Goal: Book appointment/travel/reservation

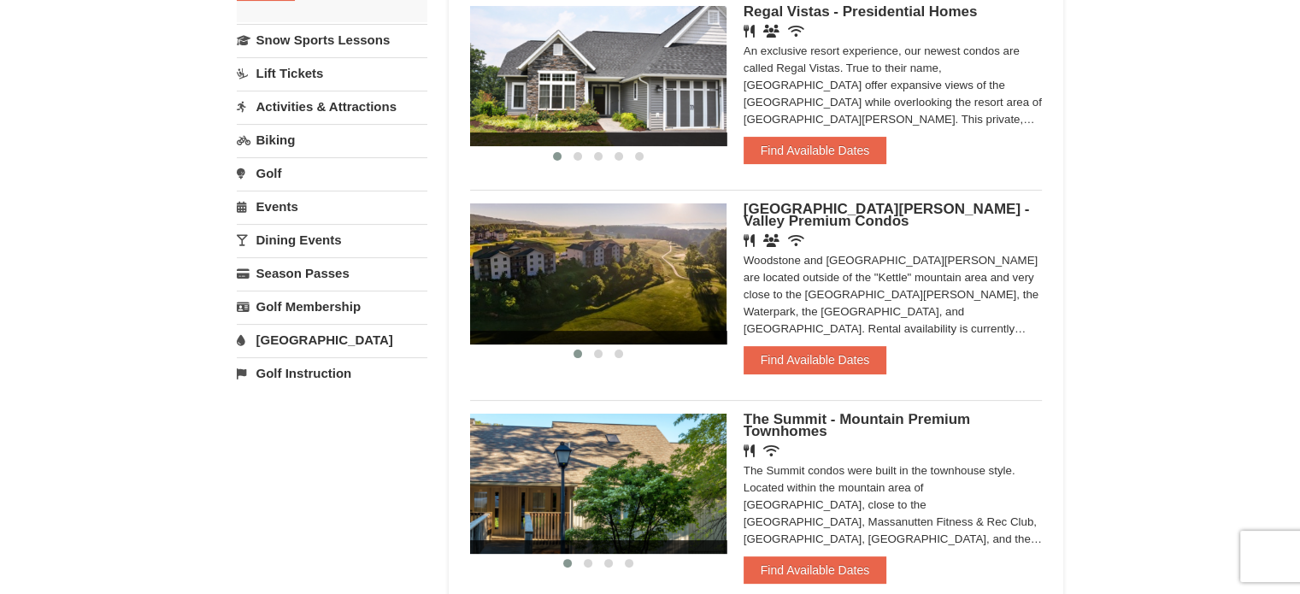
scroll to position [400, 0]
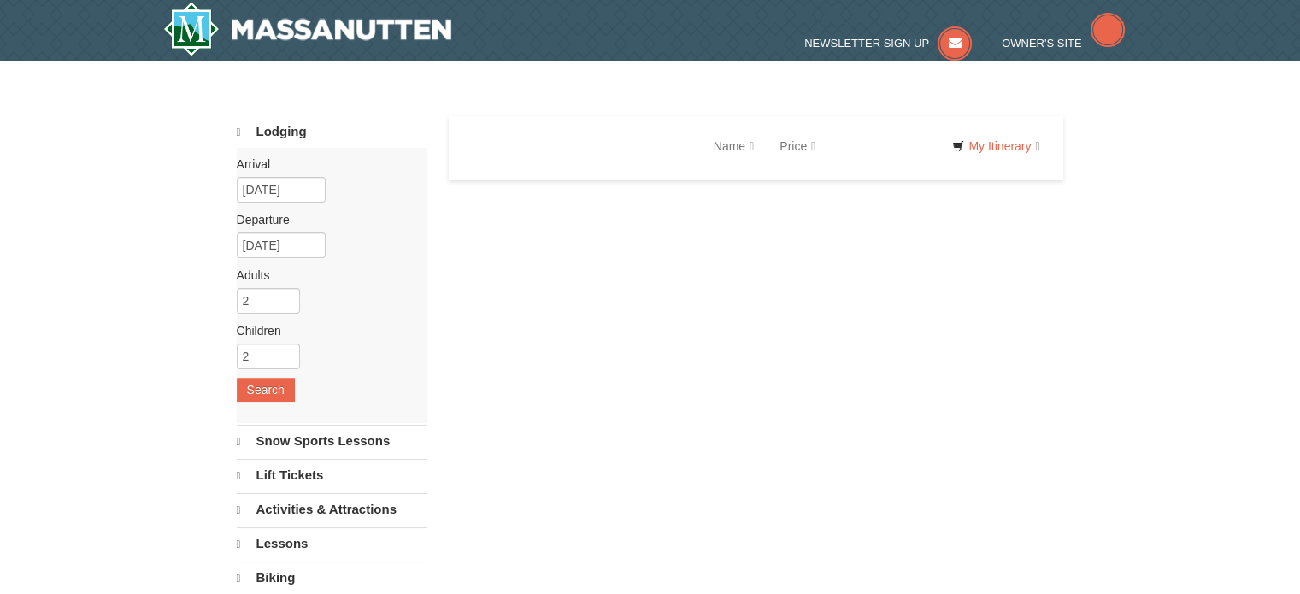
select select "10"
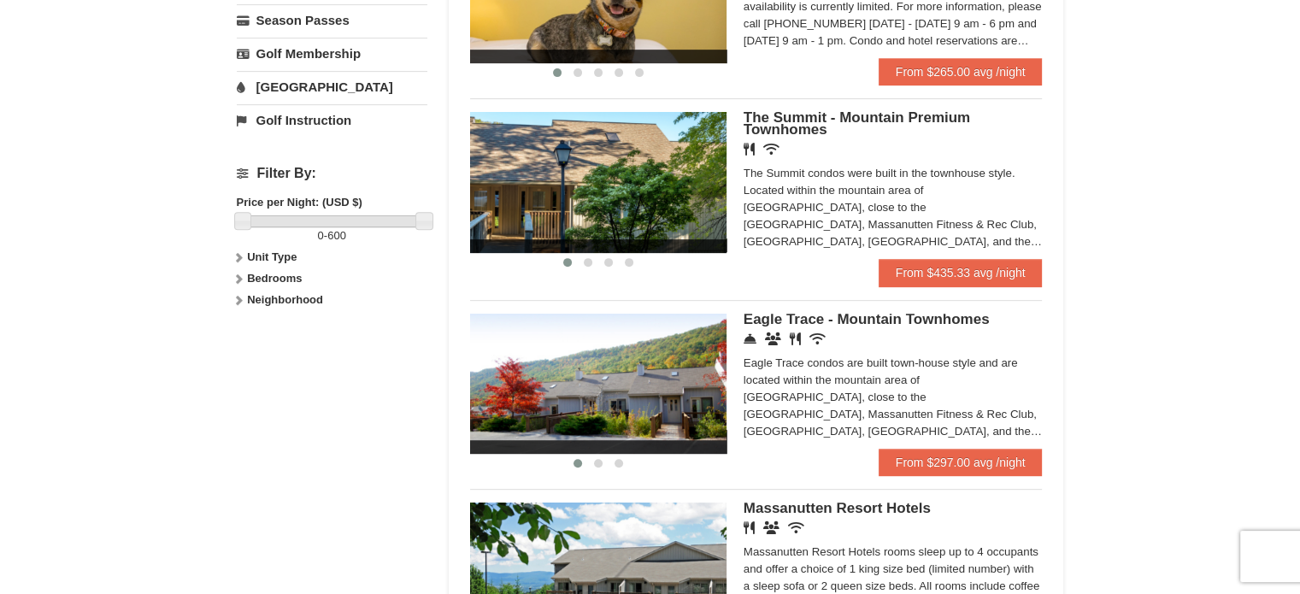
scroll to position [651, 0]
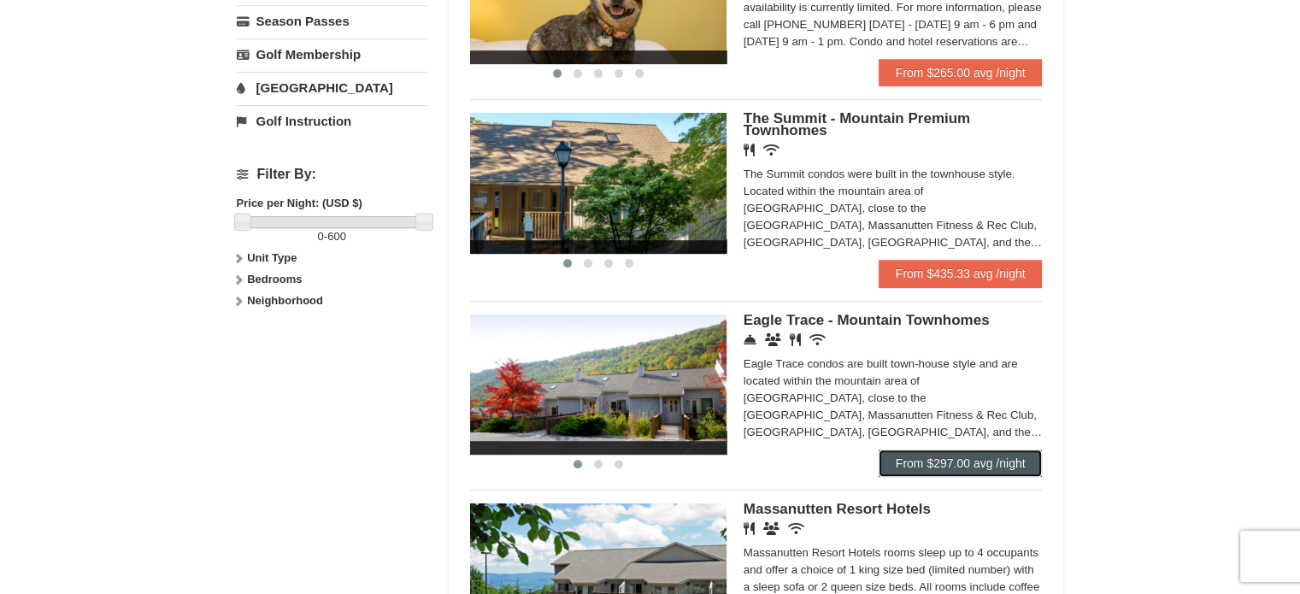
click at [913, 454] on link "From $297.00 avg /night" at bounding box center [961, 463] width 164 height 27
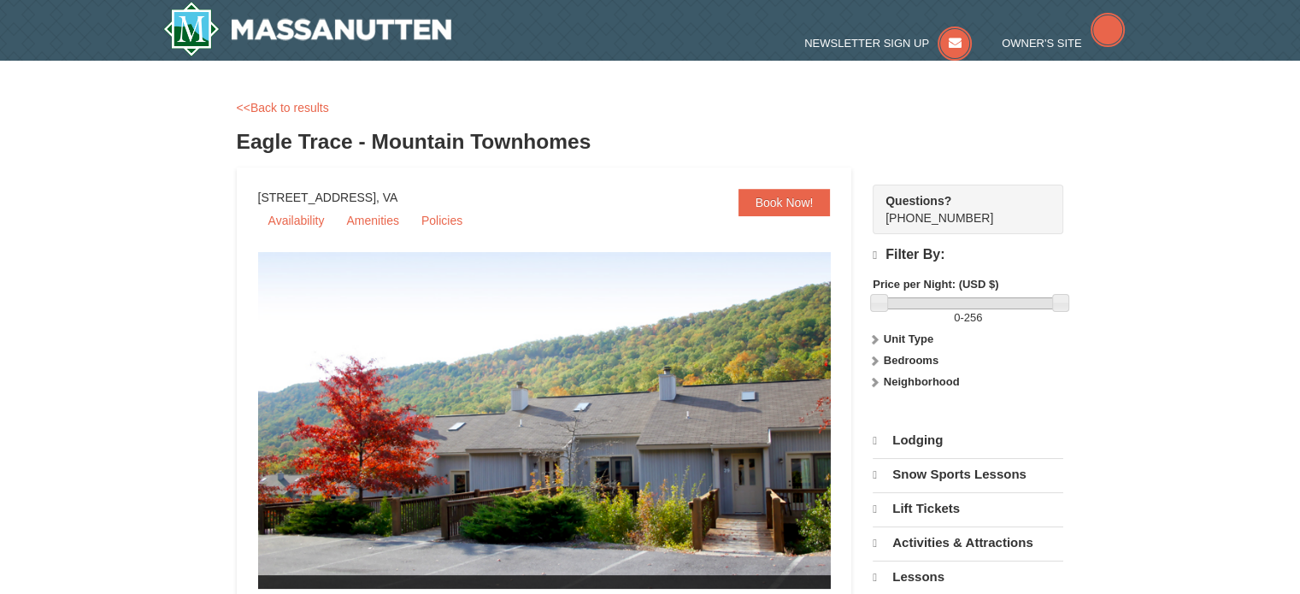
select select "10"
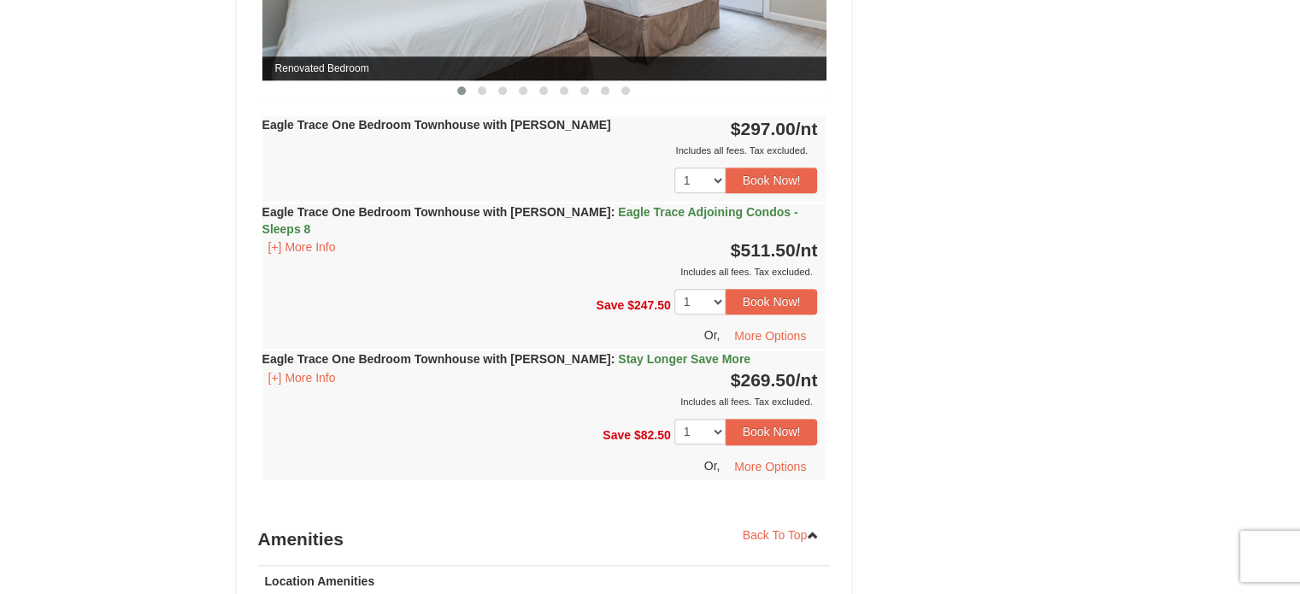
scroll to position [1830, 0]
click at [306, 237] on button "[+] More Info" at bounding box center [302, 246] width 80 height 19
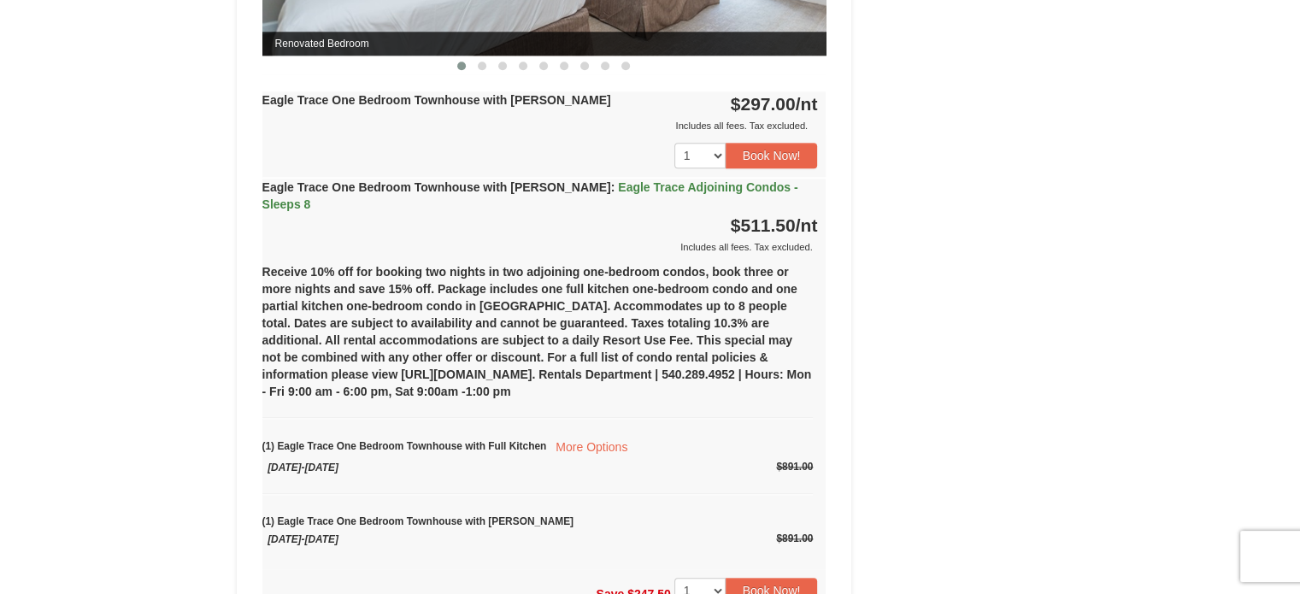
scroll to position [1853, 0]
click at [590, 186] on span "Eagle Trace Adjoining Condos - Sleeps 8" at bounding box center [530, 196] width 536 height 31
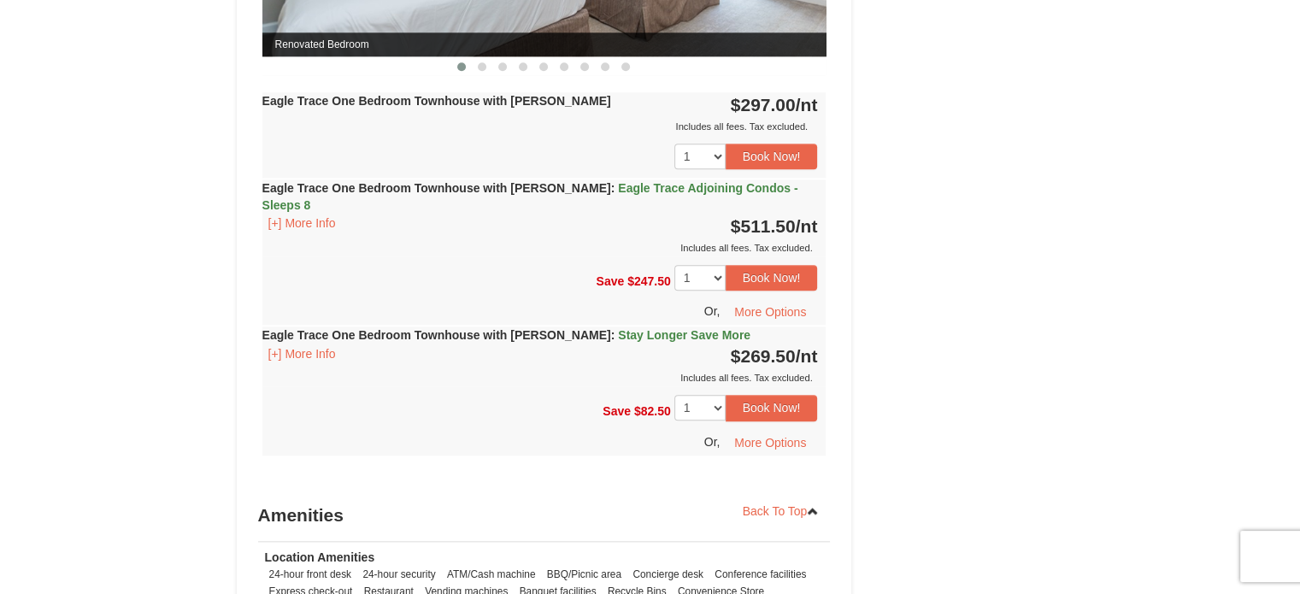
click at [590, 186] on span "Eagle Trace Adjoining Condos - Sleeps 8" at bounding box center [530, 196] width 536 height 31
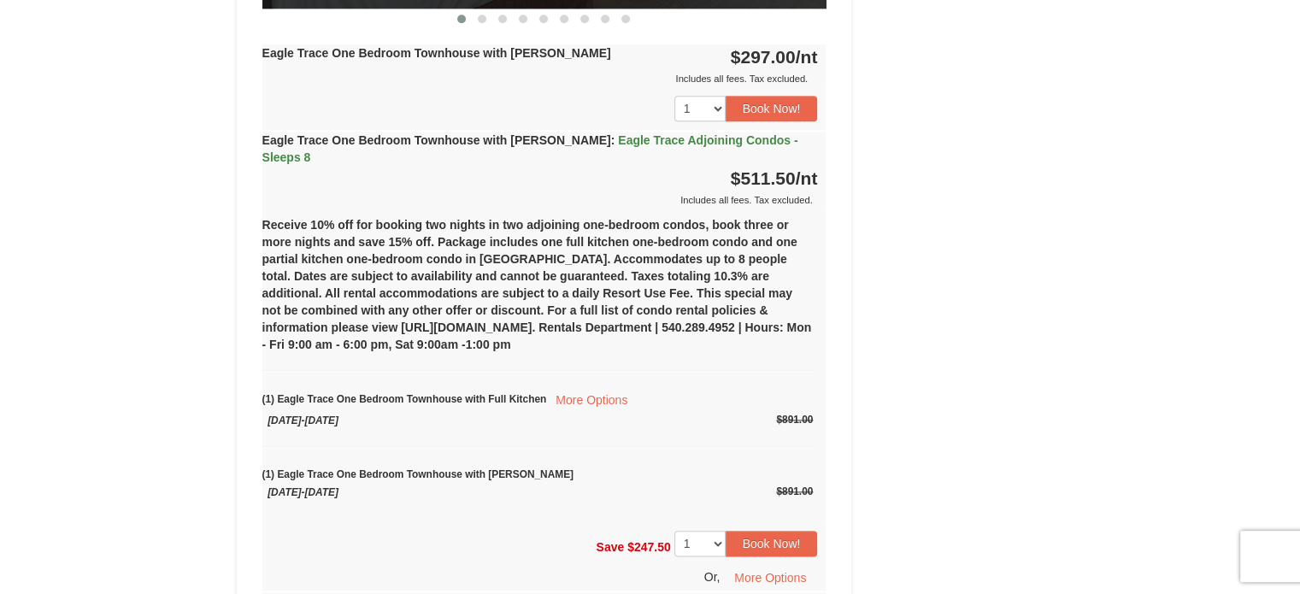
scroll to position [1901, 0]
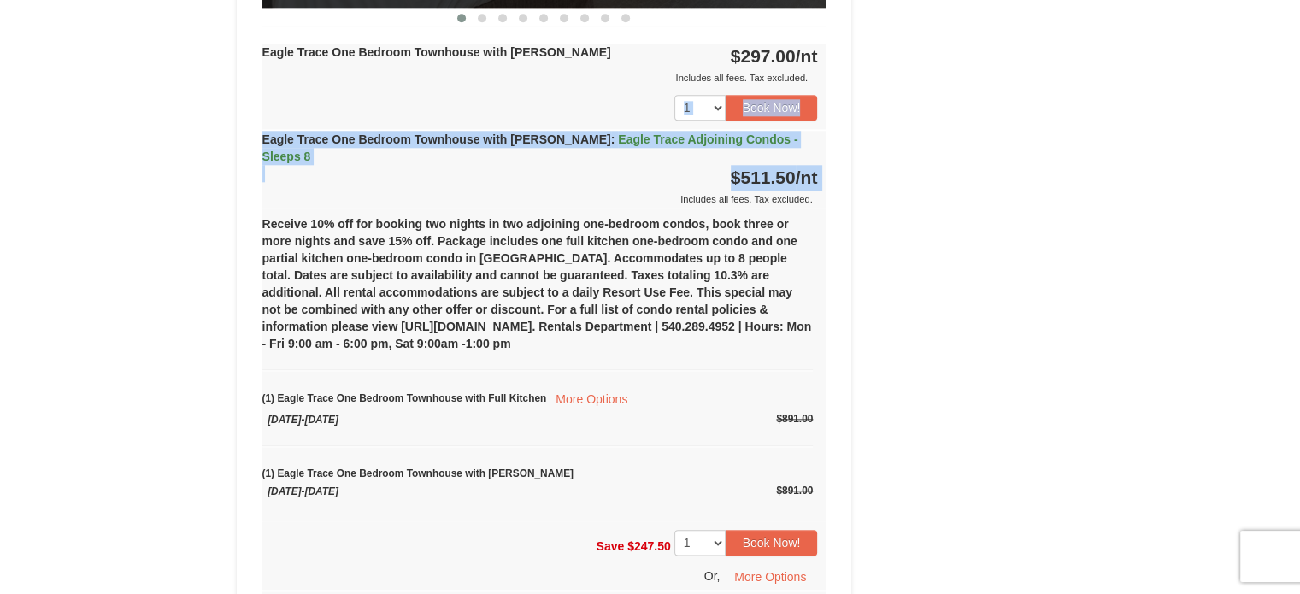
drag, startPoint x: 590, startPoint y: 186, endPoint x: 595, endPoint y: 108, distance: 78.8
click at [595, 108] on div "Eagle Trace One Bedroom Townhouse with Jacuzzi $297.00 /nt Includes all fees. T…" at bounding box center [544, 382] width 564 height 677
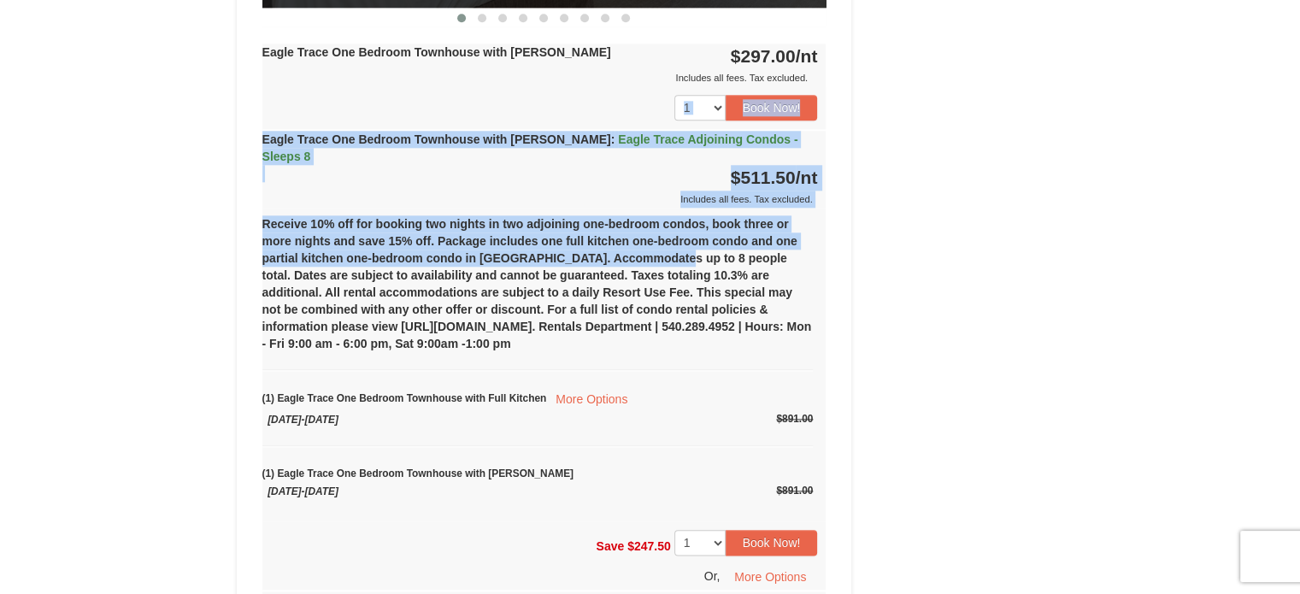
drag, startPoint x: 595, startPoint y: 108, endPoint x: 665, endPoint y: 242, distance: 151.4
click at [665, 242] on div "Eagle Trace One Bedroom Townhouse with Jacuzzi $297.00 /nt Includes all fees. T…" at bounding box center [544, 382] width 564 height 677
click at [665, 242] on div "Receive 10% off for booking two nights in two adjoining one-bedroom condos, boo…" at bounding box center [544, 365] width 564 height 314
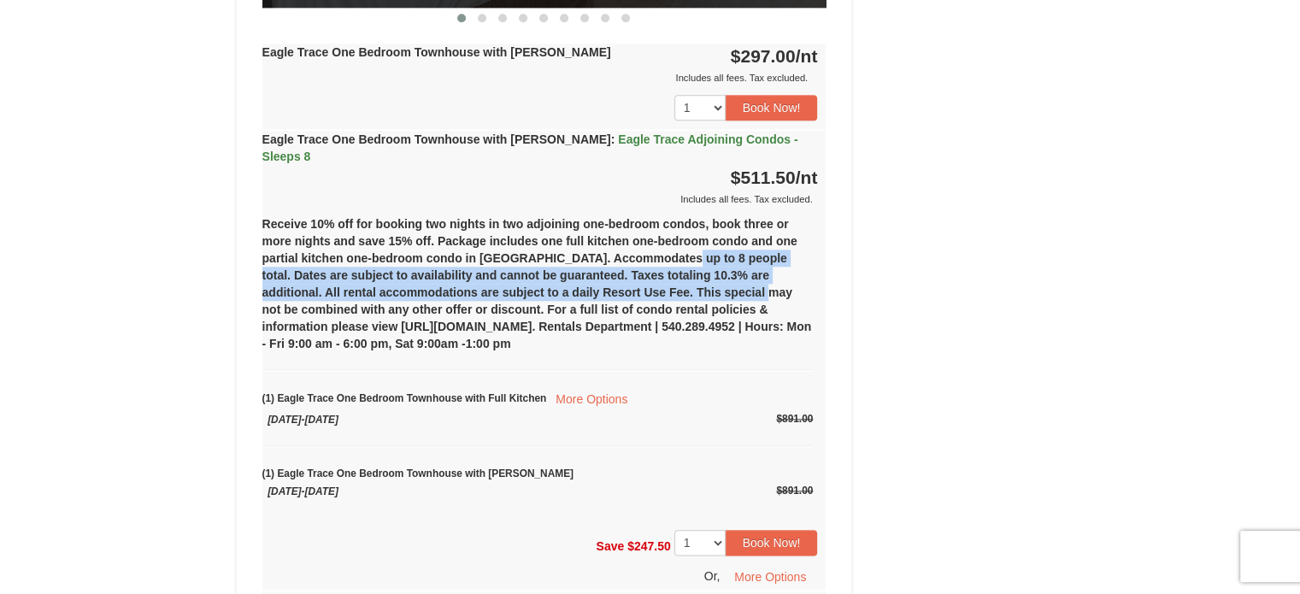
drag, startPoint x: 665, startPoint y: 242, endPoint x: 722, endPoint y: 268, distance: 63.1
click at [722, 268] on div "Receive 10% off for booking two nights in two adjoining one-bedroom condos, boo…" at bounding box center [544, 365] width 564 height 314
drag, startPoint x: 722, startPoint y: 268, endPoint x: 733, endPoint y: 186, distance: 83.6
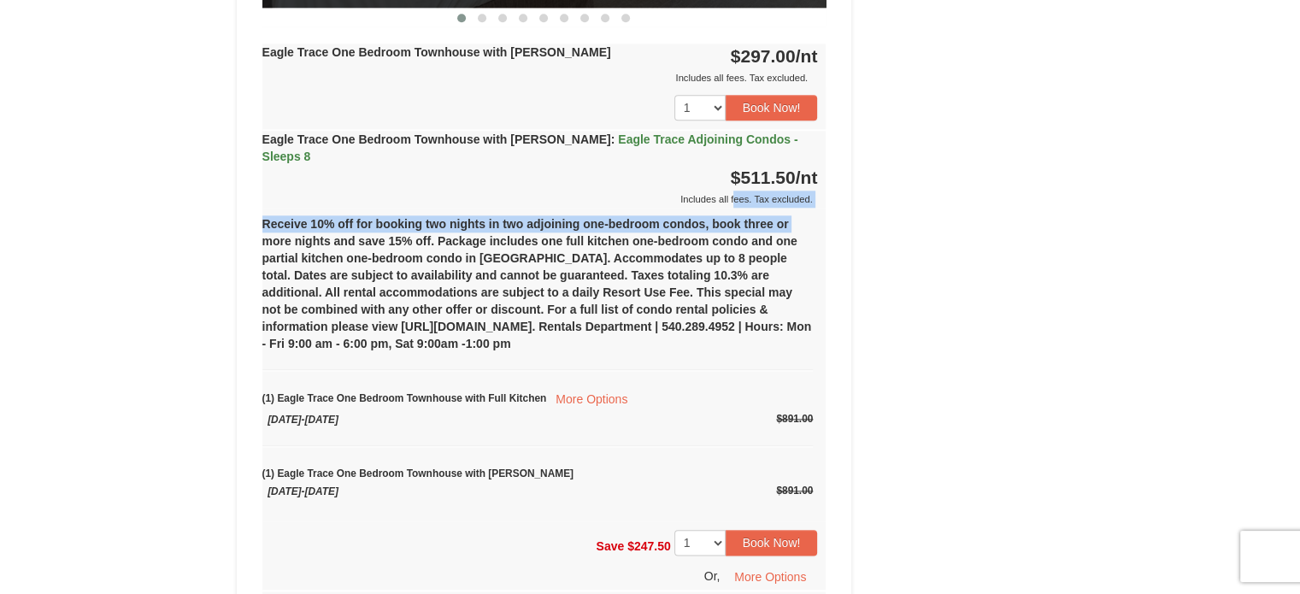
drag, startPoint x: 733, startPoint y: 186, endPoint x: 896, endPoint y: 199, distance: 163.9
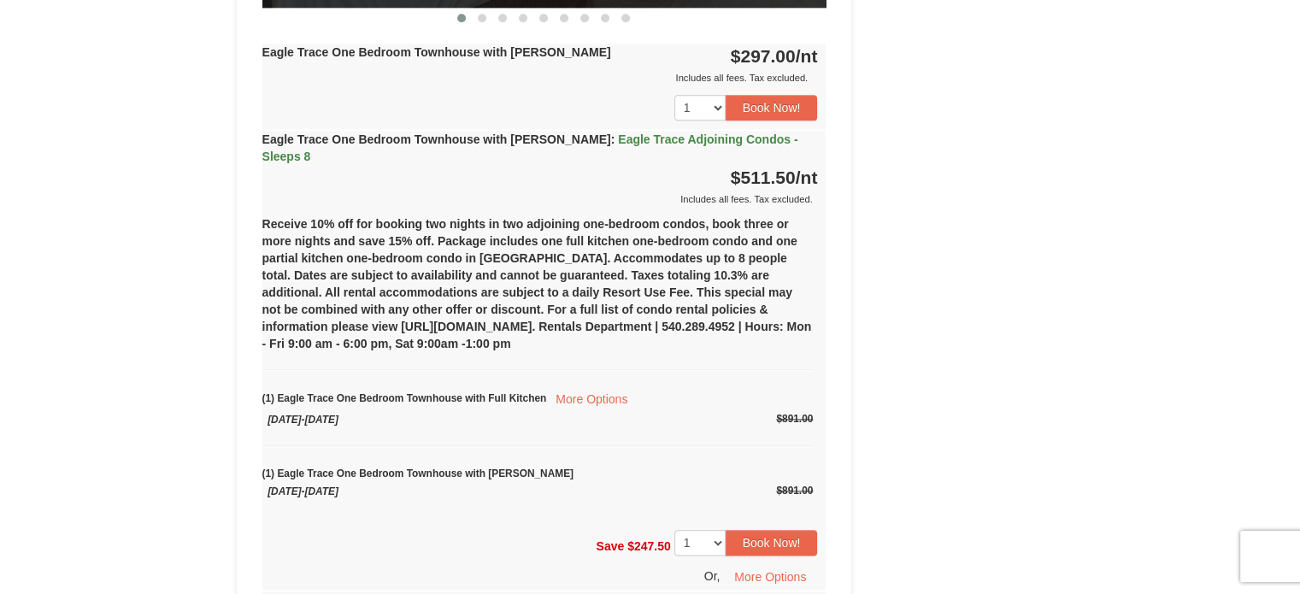
drag, startPoint x: 896, startPoint y: 199, endPoint x: 924, endPoint y: -24, distance: 224.9
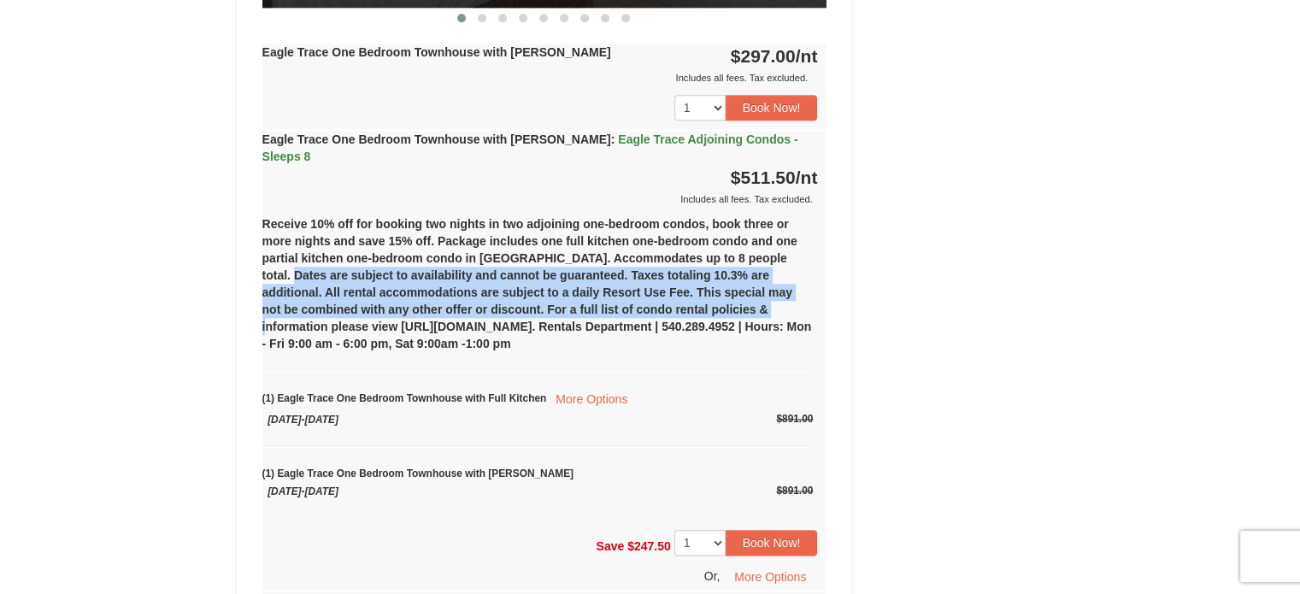
drag, startPoint x: 924, startPoint y: -24, endPoint x: 702, endPoint y: 294, distance: 388.0
drag, startPoint x: 709, startPoint y: 133, endPoint x: 294, endPoint y: 238, distance: 427.8
click at [294, 238] on div "Eagle Trace One Bedroom Townhouse with Jacuzzi : Eagle Trace Adjoining Condos -…" at bounding box center [544, 360] width 564 height 459
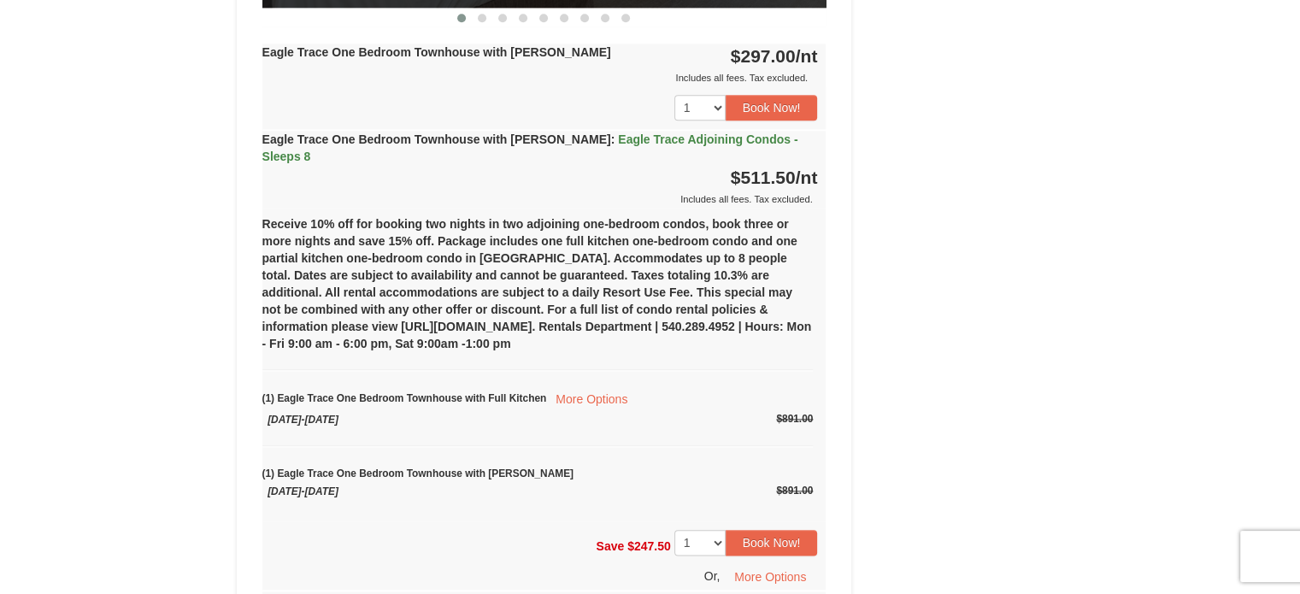
drag, startPoint x: 235, startPoint y: 256, endPoint x: 226, endPoint y: 254, distance: 9.6
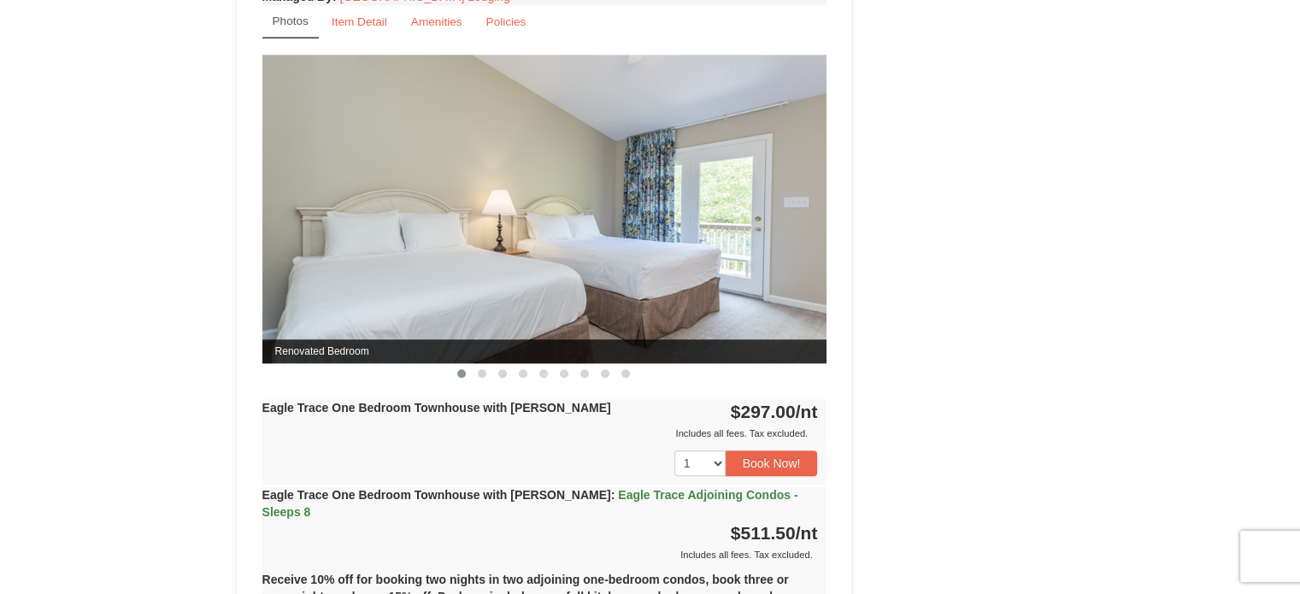
scroll to position [1546, 0]
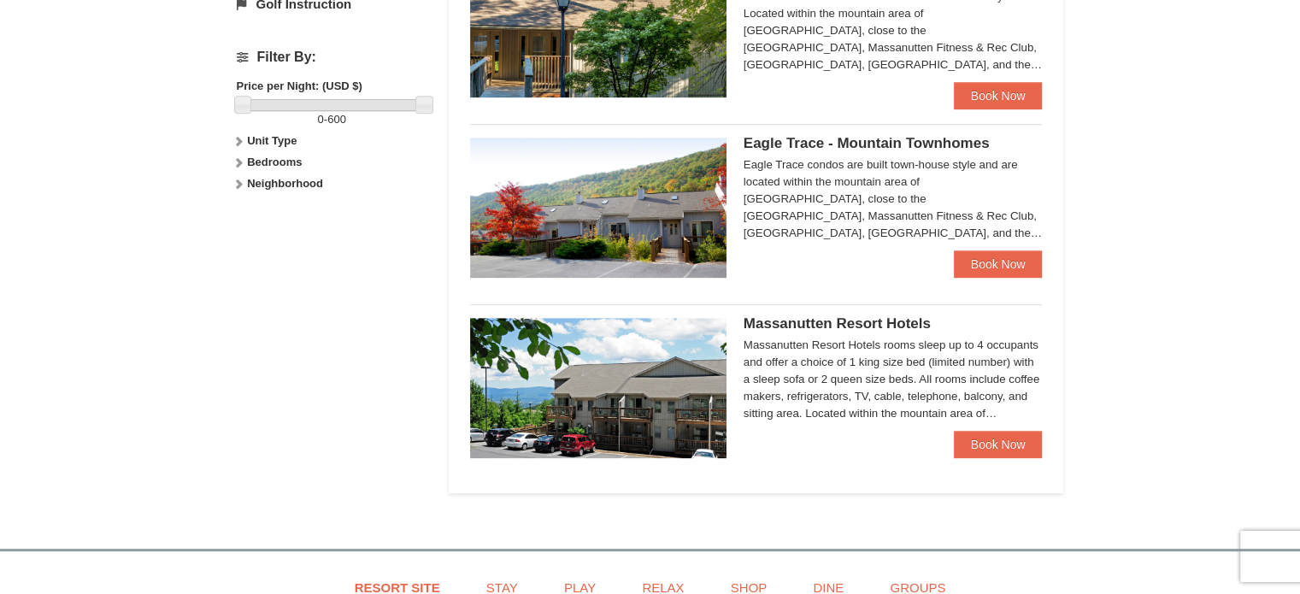
scroll to position [771, 0]
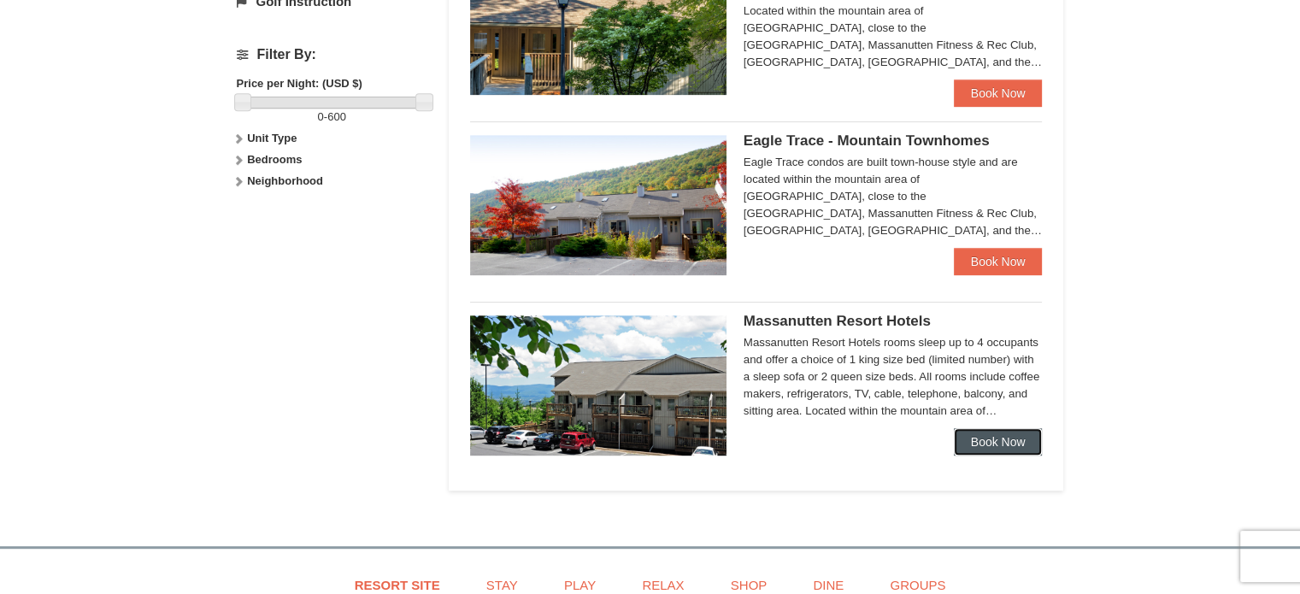
click at [964, 437] on link "Book Now" at bounding box center [998, 441] width 89 height 27
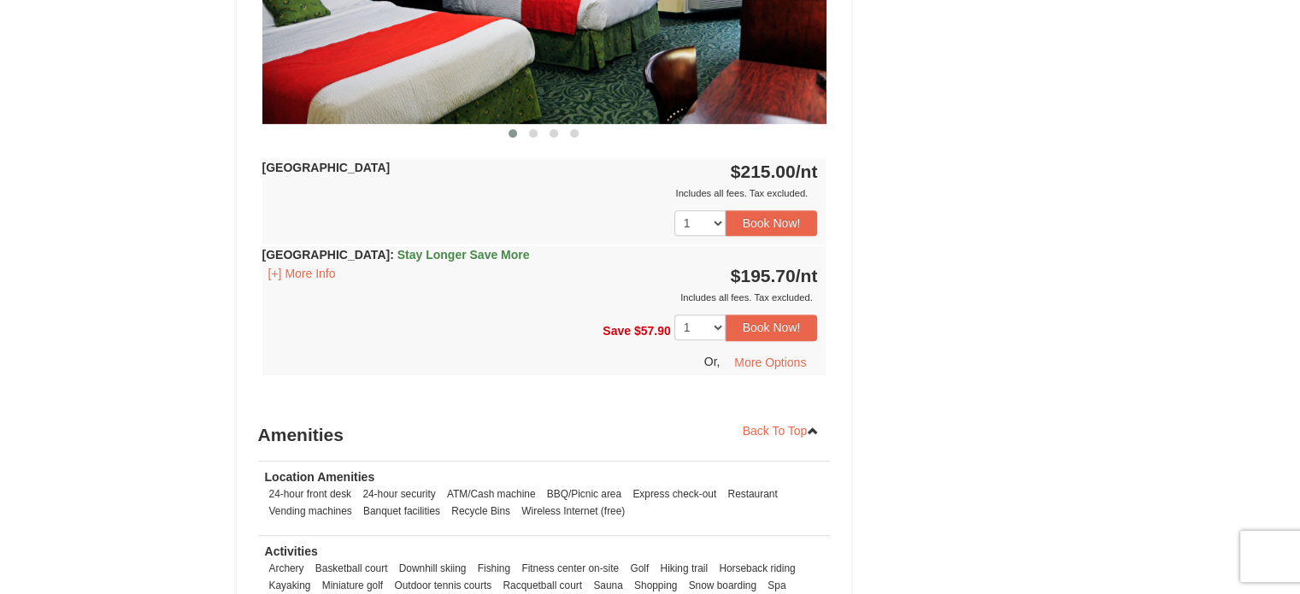
scroll to position [920, 0]
click at [322, 275] on button "[+] More Info" at bounding box center [302, 273] width 80 height 19
